Goal: Task Accomplishment & Management: Use online tool/utility

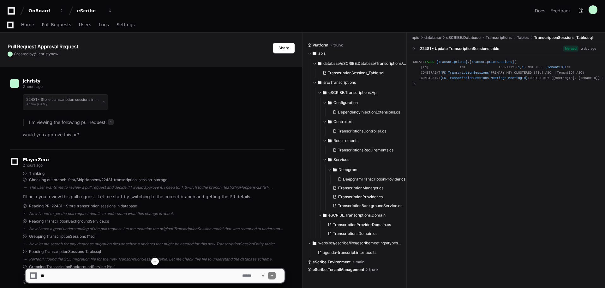
scroll to position [2054, 0]
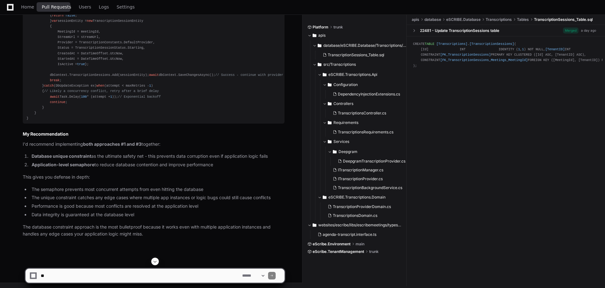
click at [55, 9] on span "Pull Requests" at bounding box center [56, 7] width 29 height 4
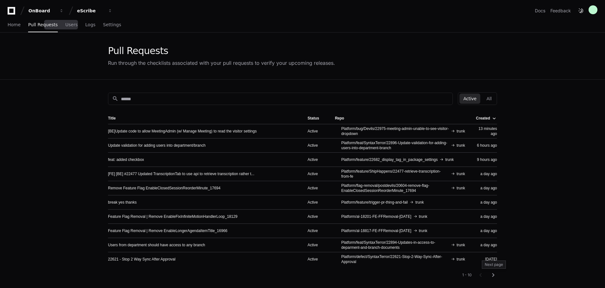
click at [492, 274] on mat-icon "chevron_right" at bounding box center [493, 275] width 8 height 8
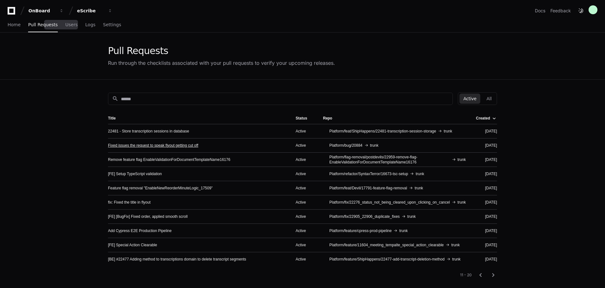
click at [122, 145] on link "Fixed issues the request to speak flyout getting cut off" at bounding box center [153, 145] width 90 height 5
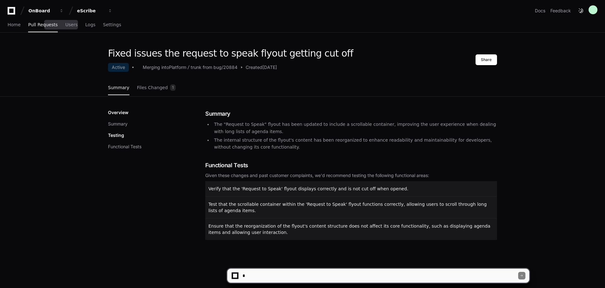
click at [273, 278] on textarea at bounding box center [379, 275] width 277 height 14
type textarea "**********"
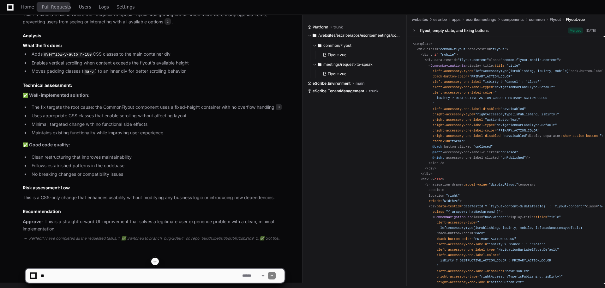
scroll to position [493, 0]
